Goal: Information Seeking & Learning: Learn about a topic

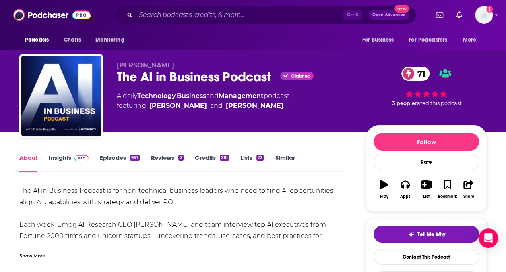
click at [67, 159] on link "Insights" at bounding box center [69, 163] width 40 height 19
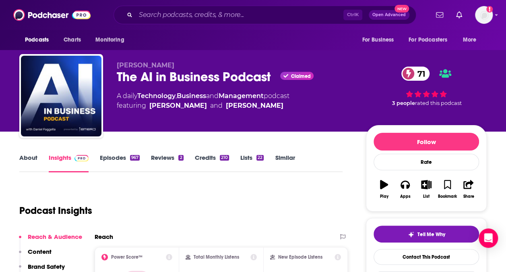
scroll to position [76, 0]
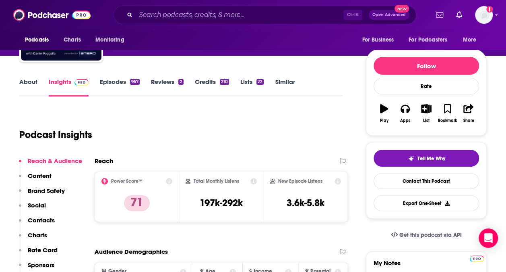
click at [48, 221] on p "Contacts" at bounding box center [41, 220] width 27 height 8
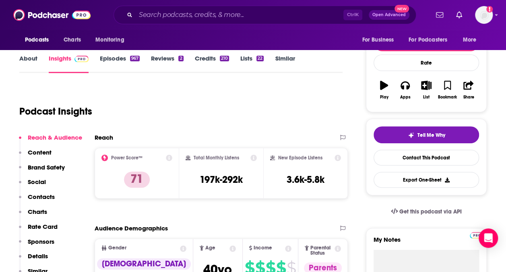
scroll to position [0, 0]
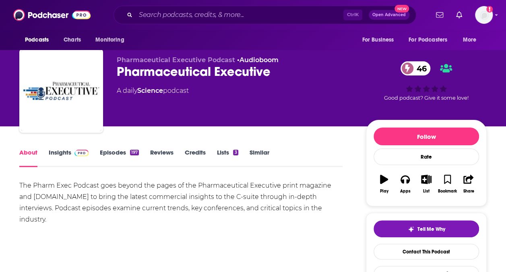
scroll to position [4, 0]
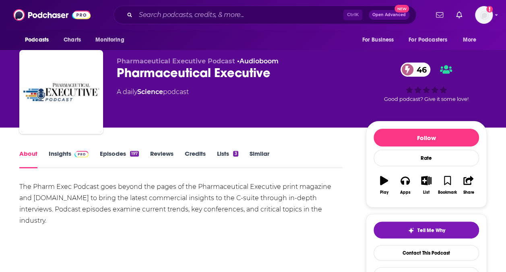
click at [61, 151] on link "Insights" at bounding box center [69, 158] width 40 height 19
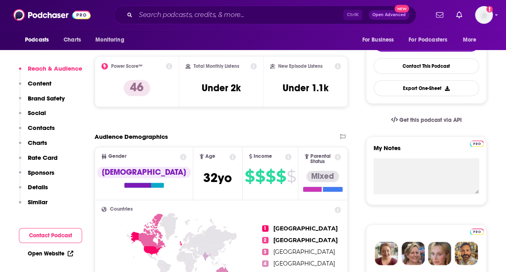
scroll to position [191, 0]
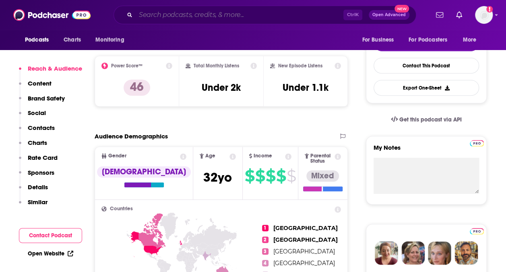
click at [224, 12] on input "Search podcasts, credits, & more..." at bounding box center [240, 14] width 208 height 13
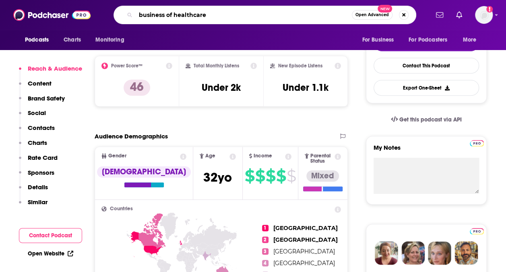
type input "business of healthcare"
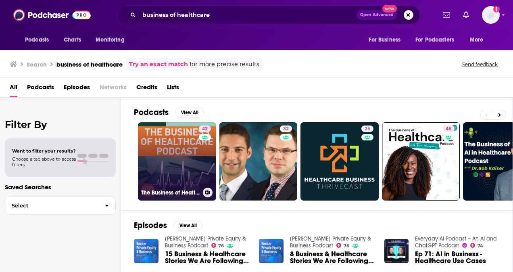
click at [176, 173] on link "42 The Business of Healthcare Podcast" at bounding box center [177, 161] width 78 height 78
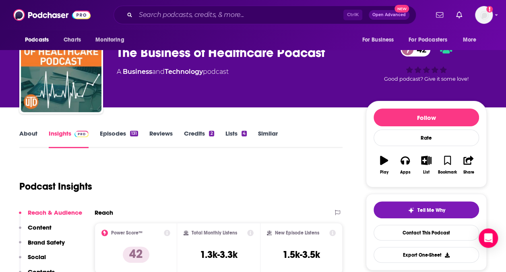
scroll to position [23, 0]
